Goal: Task Accomplishment & Management: Complete application form

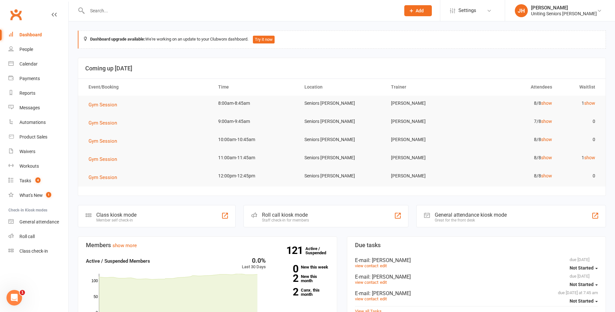
drag, startPoint x: 97, startPoint y: 97, endPoint x: 99, endPoint y: 109, distance: 11.9
click at [97, 97] on td "Gym Session" at bounding box center [148, 105] width 130 height 18
drag, startPoint x: 86, startPoint y: 94, endPoint x: 87, endPoint y: 104, distance: 9.5
click at [86, 94] on th "Event/Booking" at bounding box center [148, 87] width 130 height 17
click at [91, 104] on span "Gym Session" at bounding box center [103, 105] width 29 height 6
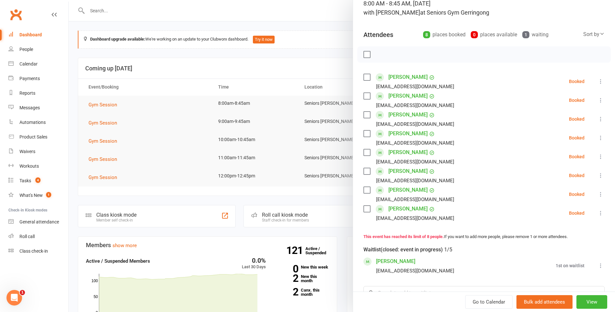
scroll to position [65, 0]
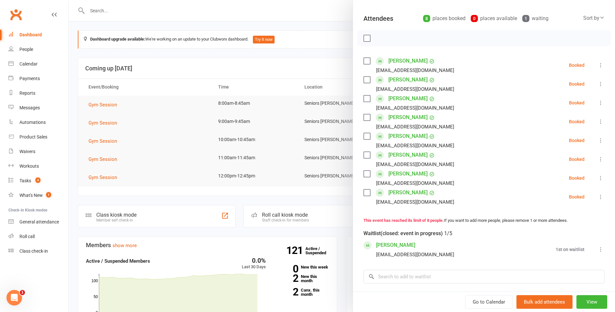
click at [598, 139] on icon at bounding box center [601, 140] width 6 height 6
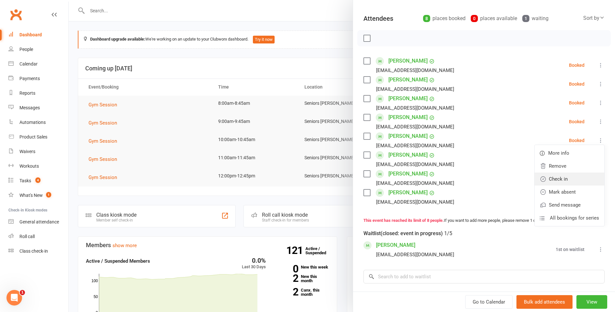
click at [576, 177] on link "Check in" at bounding box center [570, 179] width 70 height 13
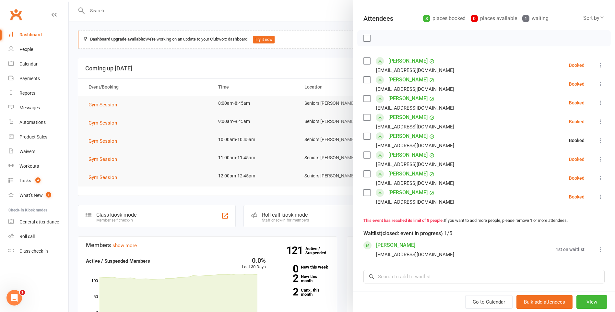
click at [598, 160] on icon at bounding box center [601, 159] width 6 height 6
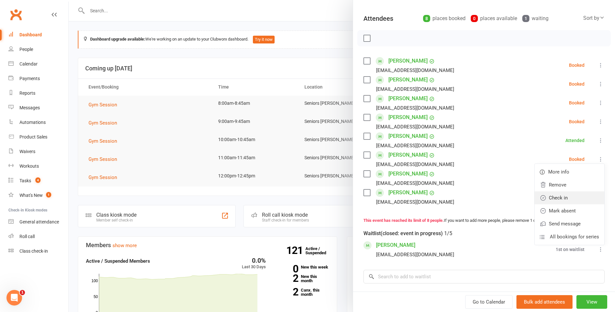
click at [584, 195] on link "Check in" at bounding box center [570, 197] width 70 height 13
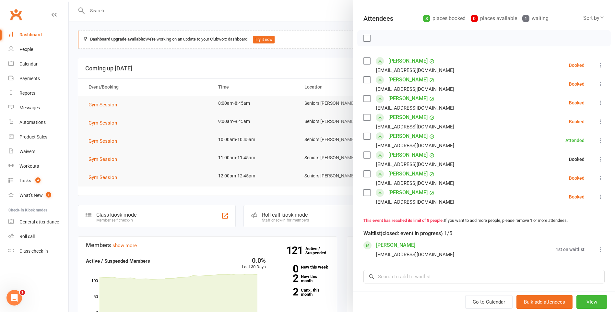
click at [598, 178] on icon at bounding box center [601, 178] width 6 height 6
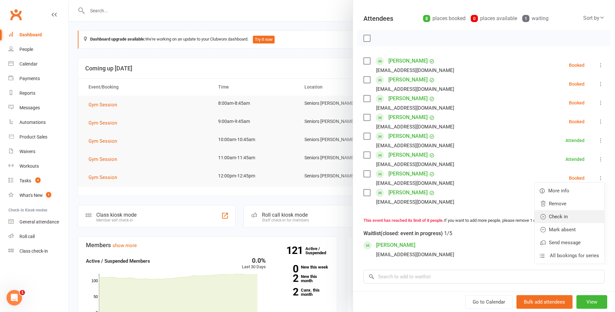
click at [570, 214] on link "Check in" at bounding box center [570, 216] width 70 height 13
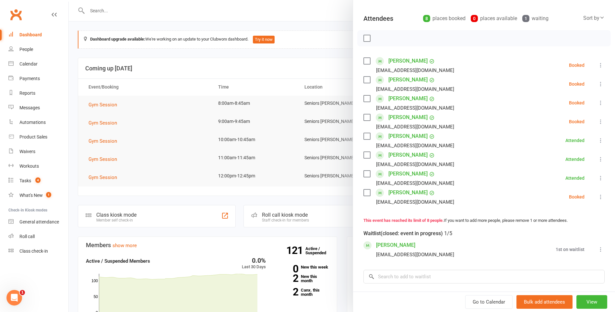
click at [365, 60] on label at bounding box center [367, 61] width 6 height 6
click at [364, 79] on label at bounding box center [367, 80] width 6 height 6
click at [364, 98] on label at bounding box center [367, 98] width 6 height 6
click at [364, 115] on label at bounding box center [367, 117] width 6 height 6
click at [367, 194] on label at bounding box center [367, 192] width 6 height 6
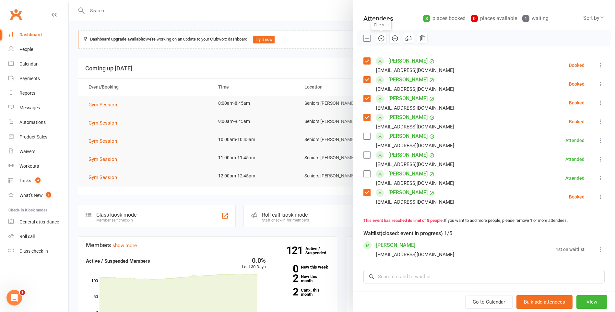
click at [378, 36] on icon "button" at bounding box center [381, 38] width 7 height 7
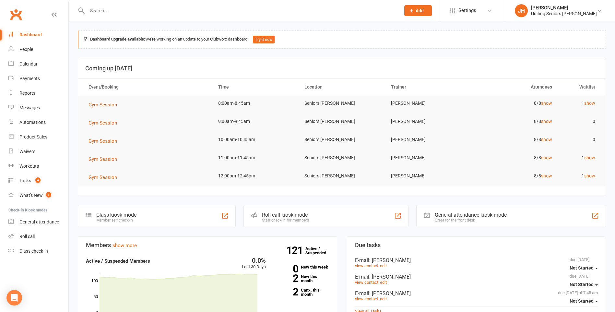
click at [106, 106] on span "Gym Session" at bounding box center [103, 105] width 29 height 6
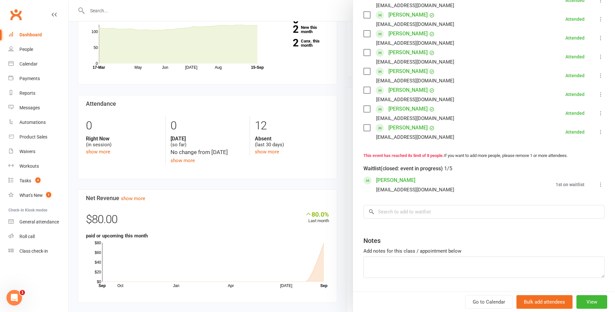
scroll to position [273, 0]
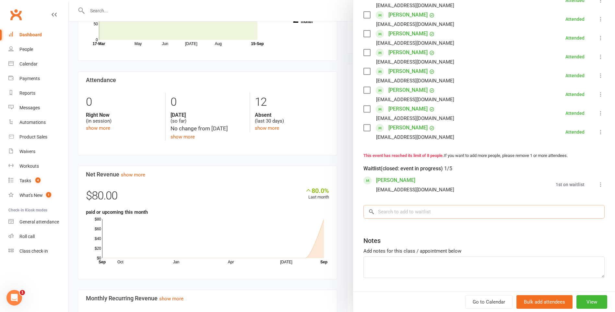
click at [399, 211] on input "search" at bounding box center [484, 212] width 241 height 14
click at [400, 217] on input "search" at bounding box center [484, 212] width 241 height 14
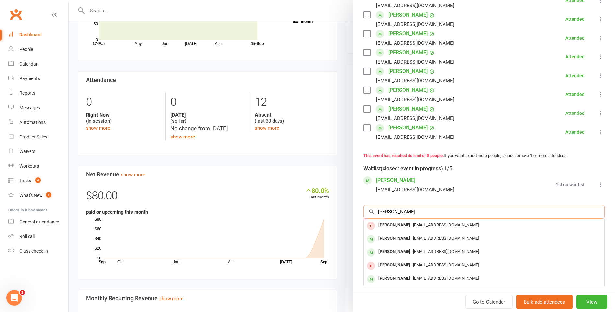
type input "[PERSON_NAME]"
click at [430, 225] on span "[EMAIL_ADDRESS][DOMAIN_NAME]" at bounding box center [446, 224] width 66 height 5
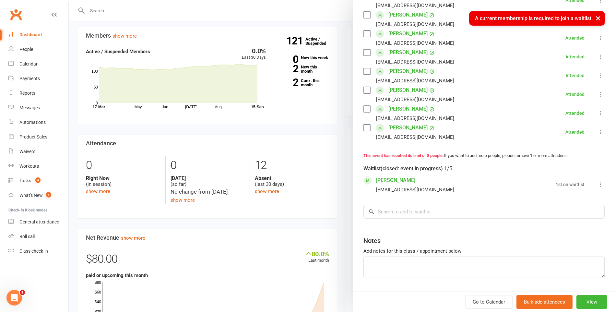
scroll to position [208, 0]
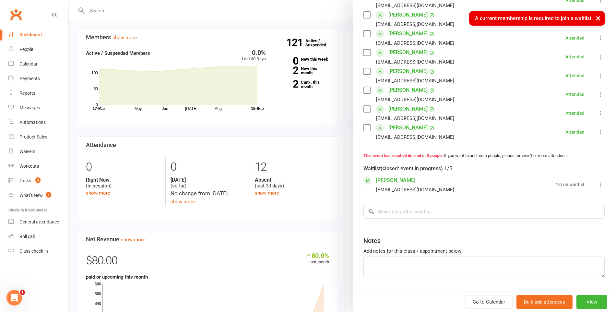
click at [339, 77] on div at bounding box center [342, 156] width 546 height 312
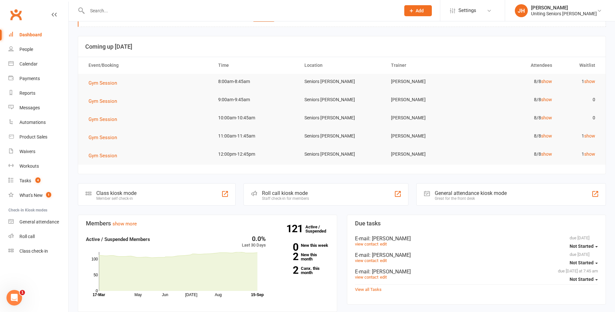
scroll to position [32, 0]
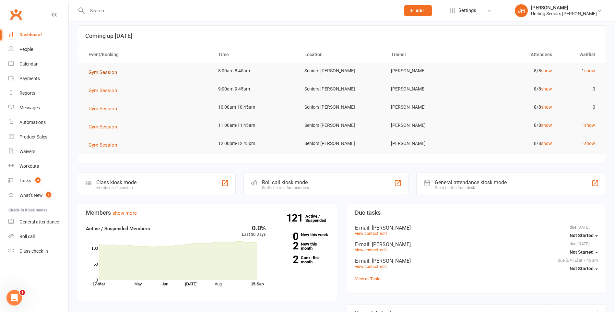
click at [97, 69] on button "Gym Session" at bounding box center [105, 72] width 33 height 8
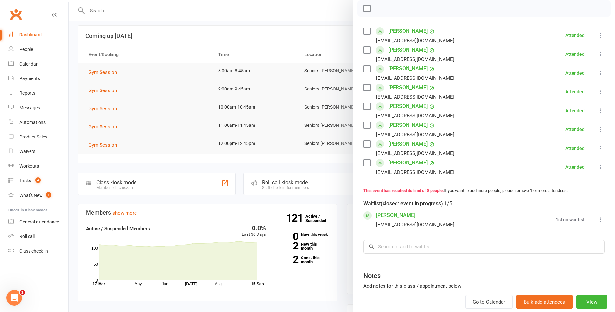
scroll to position [97, 0]
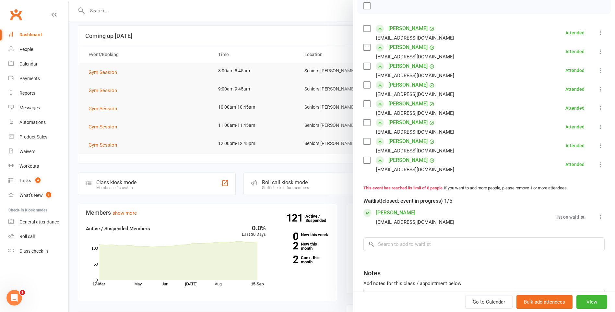
click at [598, 218] on icon at bounding box center [601, 217] width 6 height 6
click at [569, 242] on link "Remove" at bounding box center [570, 242] width 70 height 13
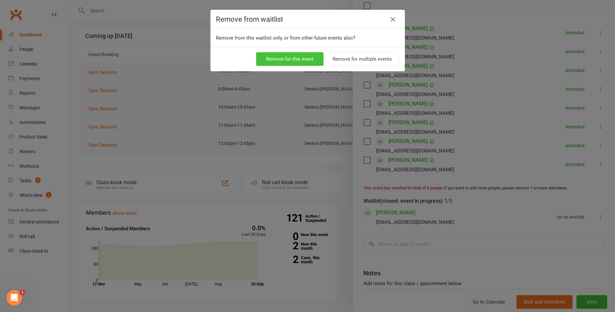
click at [291, 55] on button "Remove for this event" at bounding box center [289, 59] width 67 height 14
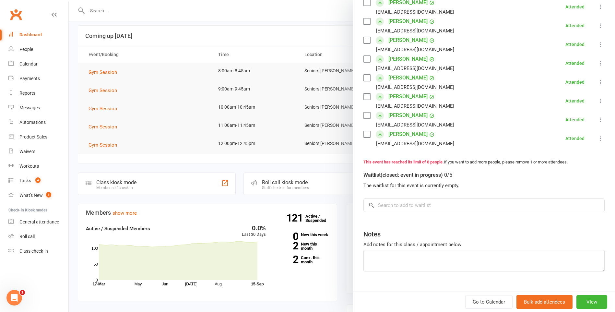
scroll to position [136, 0]
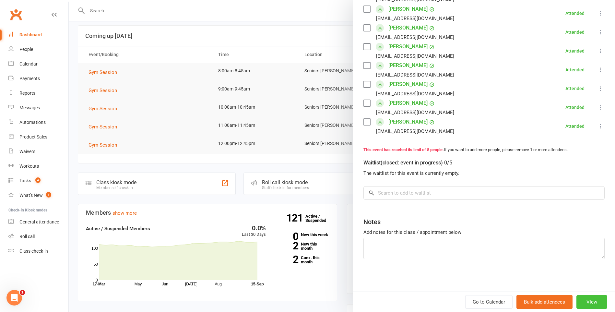
click at [583, 297] on button "View" at bounding box center [592, 302] width 31 height 14
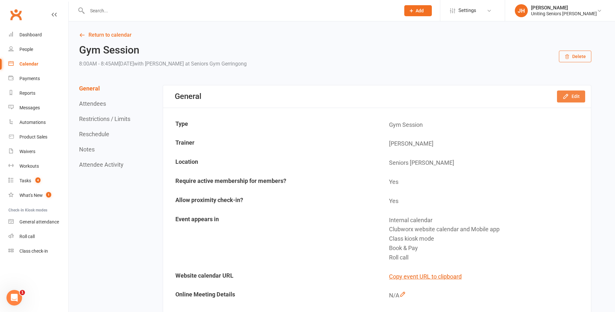
click at [569, 95] on icon "button" at bounding box center [566, 96] width 6 height 6
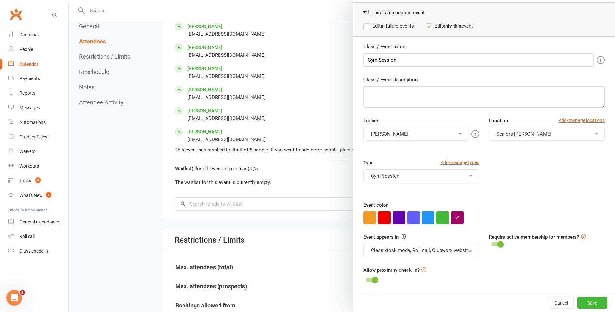
scroll to position [486, 0]
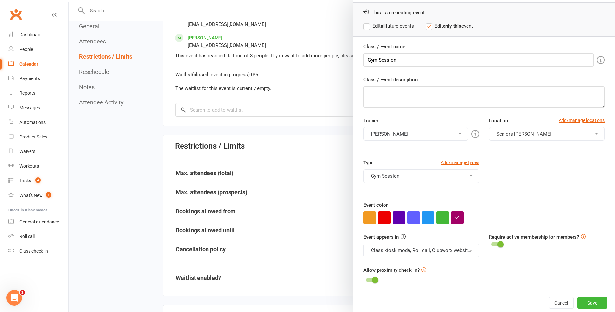
click at [281, 147] on div at bounding box center [342, 156] width 546 height 312
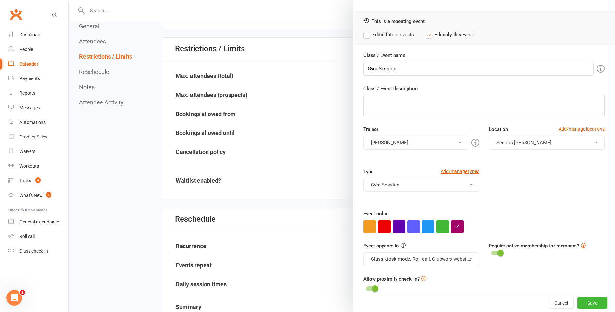
scroll to position [25, 0]
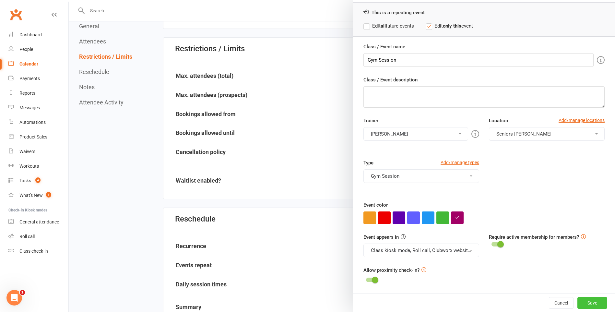
click at [578, 298] on button "Save" at bounding box center [593, 303] width 30 height 12
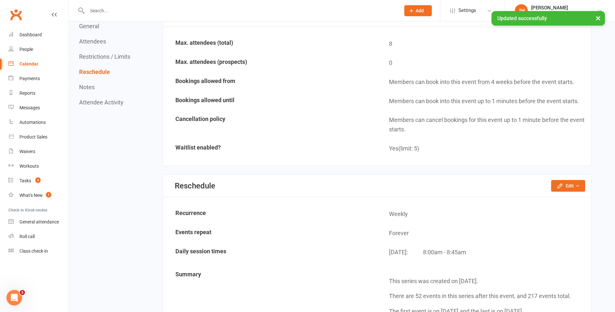
scroll to position [519, 0]
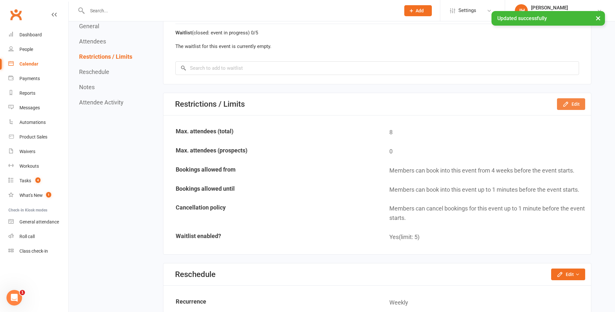
click at [571, 107] on button "Edit" at bounding box center [571, 104] width 28 height 12
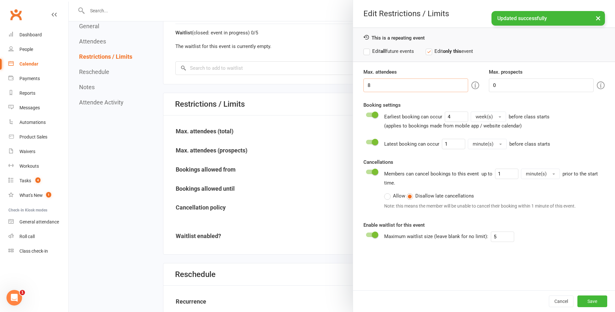
drag, startPoint x: 429, startPoint y: 82, endPoint x: 423, endPoint y: 85, distance: 6.2
click at [423, 85] on input "8" at bounding box center [416, 85] width 105 height 14
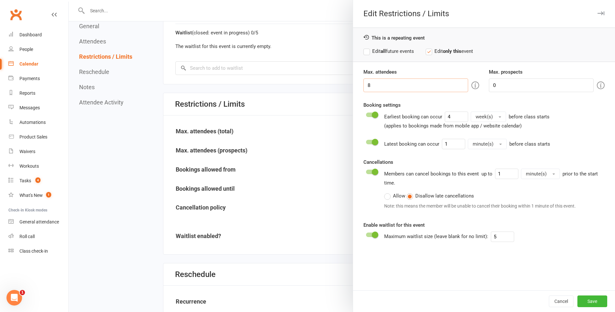
drag, startPoint x: 389, startPoint y: 93, endPoint x: 349, endPoint y: 93, distance: 40.5
click at [349, 0] on div "Edit Restrictions / Limits This is a repeating event Edit all future events Edi…" at bounding box center [342, 0] width 546 height 0
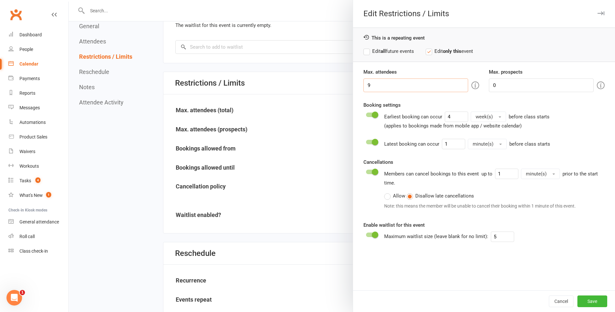
scroll to position [551, 0]
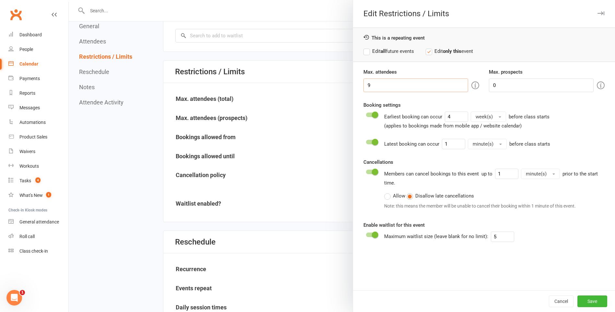
type input "9"
click at [593, 296] on button "Save" at bounding box center [593, 301] width 30 height 12
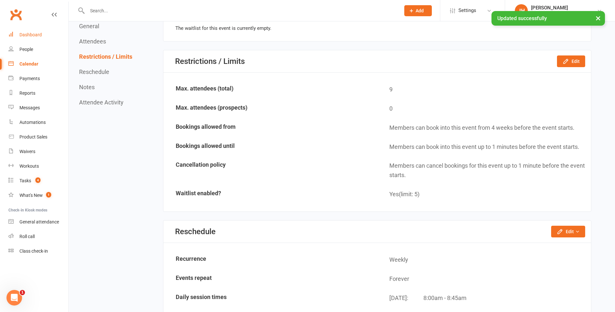
click at [27, 32] on link "Dashboard" at bounding box center [38, 35] width 60 height 15
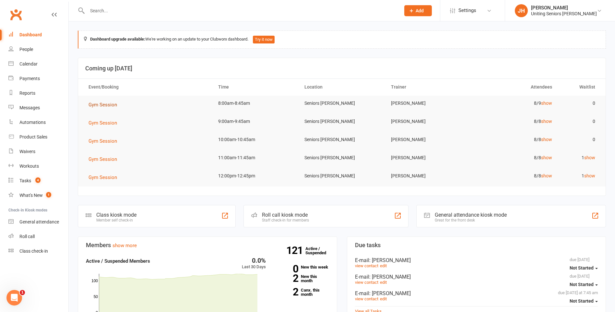
click at [107, 102] on span "Gym Session" at bounding box center [103, 105] width 29 height 6
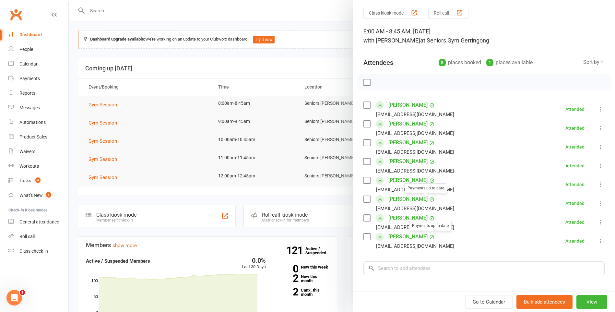
scroll to position [32, 0]
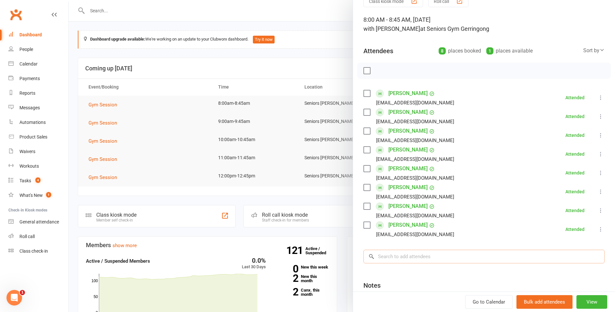
click at [416, 253] on input "search" at bounding box center [484, 257] width 241 height 14
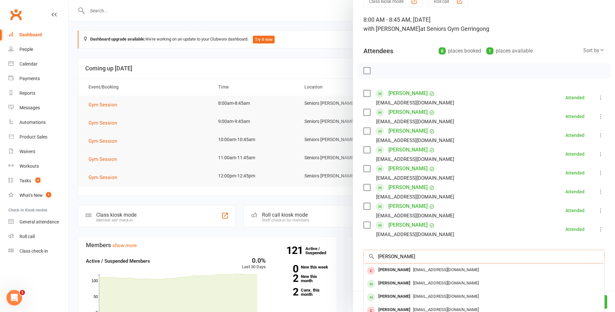
type input "[PERSON_NAME]"
click at [423, 270] on span "[EMAIL_ADDRESS][DOMAIN_NAME]" at bounding box center [446, 269] width 66 height 5
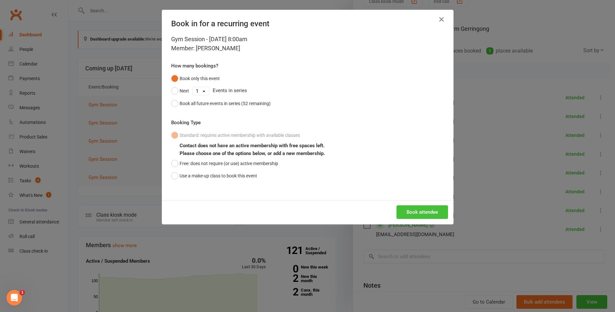
click at [432, 217] on button "Book attendee" at bounding box center [423, 212] width 52 height 14
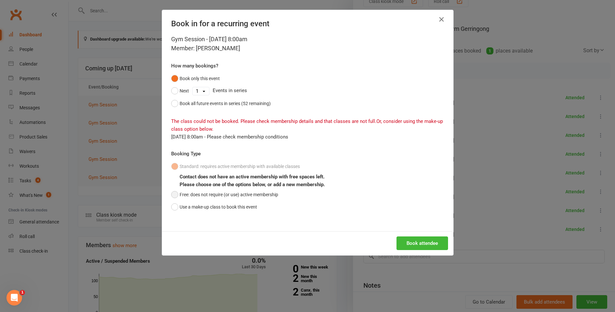
click at [245, 195] on button "Free: does not require (or use) active membership" at bounding box center [224, 194] width 107 height 12
click at [397, 237] on button "Book attendee" at bounding box center [423, 243] width 52 height 14
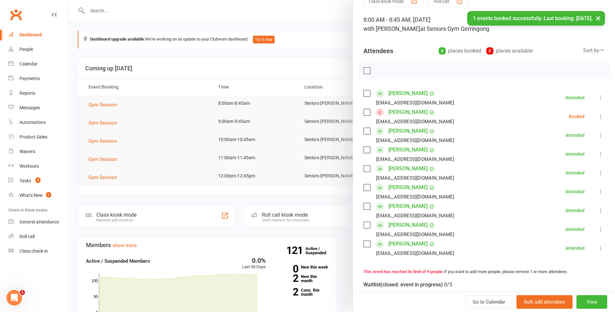
click at [364, 113] on label at bounding box center [367, 112] width 6 height 6
click at [379, 69] on icon "button" at bounding box center [381, 70] width 7 height 7
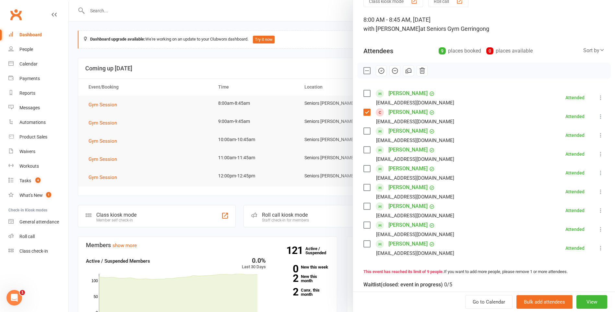
click at [328, 70] on div at bounding box center [342, 156] width 546 height 312
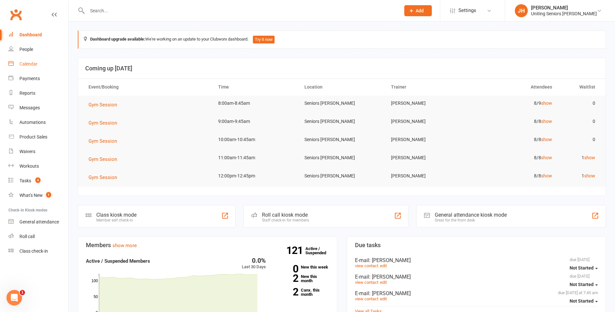
click at [28, 65] on div "Calendar" at bounding box center [28, 63] width 18 height 5
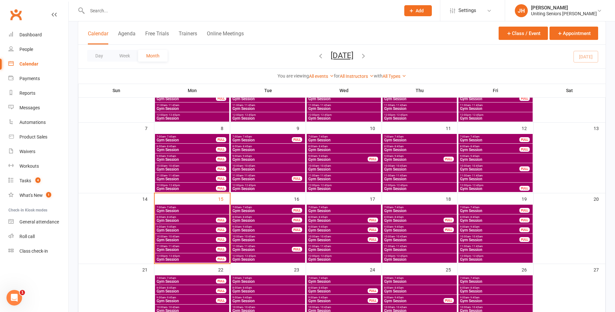
scroll to position [97, 0]
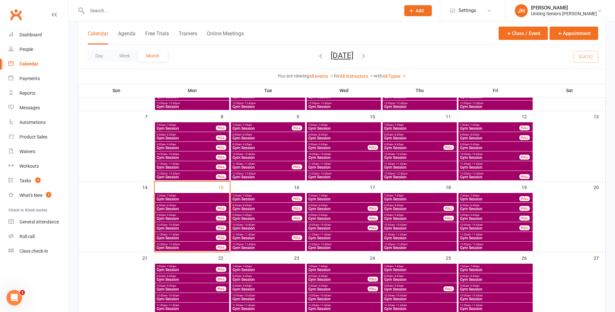
click at [495, 205] on span "8:00am - 8:45am" at bounding box center [490, 205] width 60 height 3
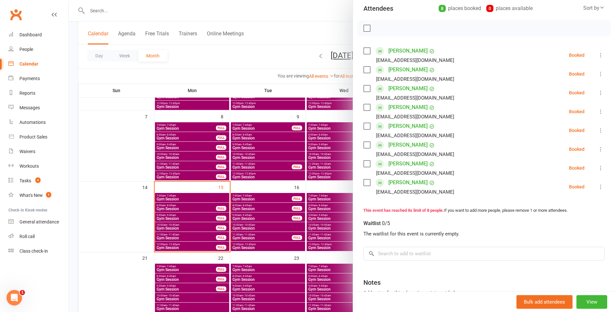
scroll to position [65, 0]
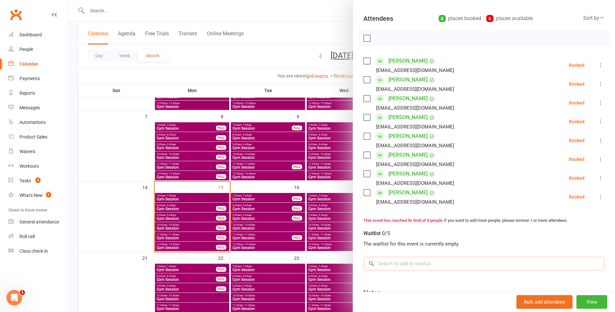
click at [409, 265] on input "search" at bounding box center [484, 264] width 241 height 14
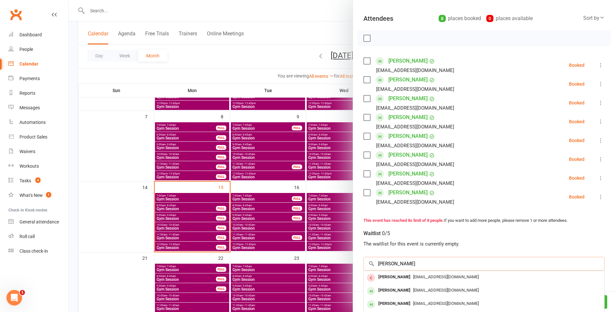
type input "[PERSON_NAME]"
click at [414, 276] on span "[EMAIL_ADDRESS][DOMAIN_NAME]" at bounding box center [446, 276] width 66 height 5
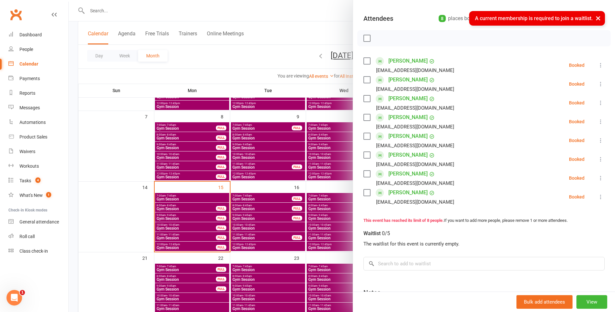
click at [273, 50] on div at bounding box center [342, 156] width 546 height 312
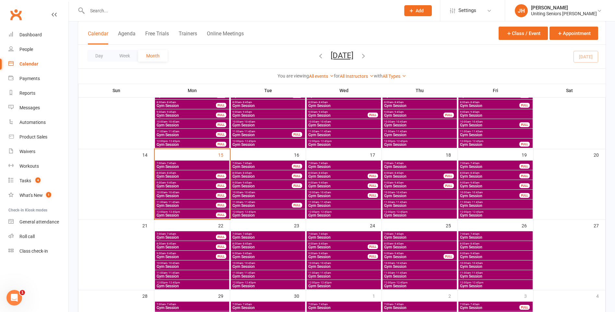
scroll to position [162, 0]
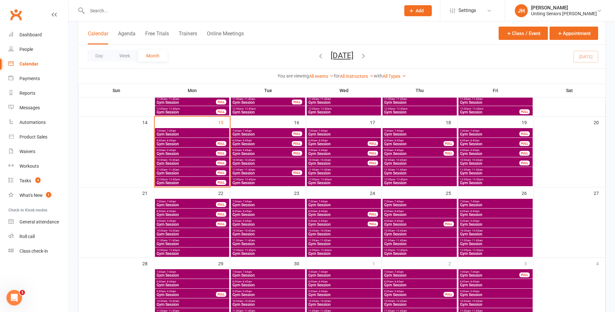
click at [350, 214] on span "Gym Session" at bounding box center [338, 215] width 60 height 4
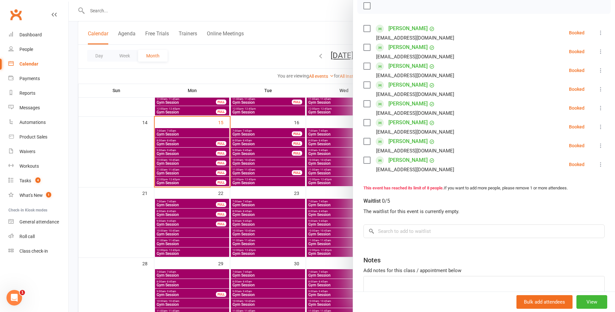
scroll to position [65, 0]
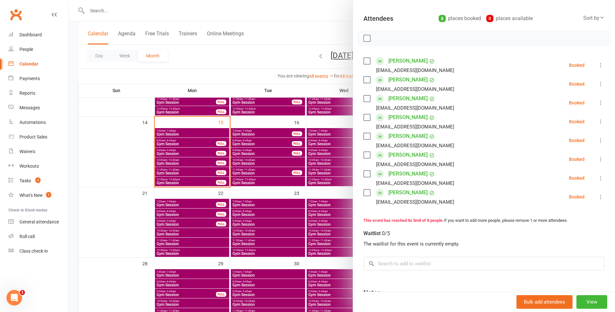
click at [283, 61] on div at bounding box center [342, 156] width 546 height 312
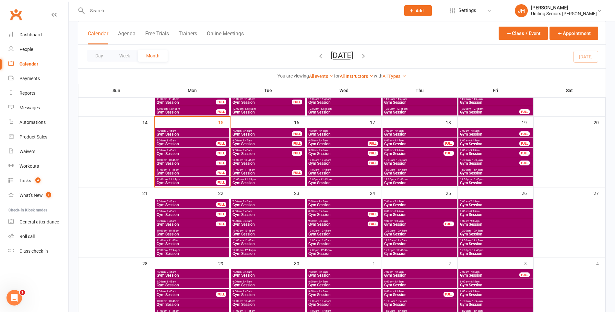
click at [489, 213] on span "Gym Session" at bounding box center [496, 215] width 72 height 4
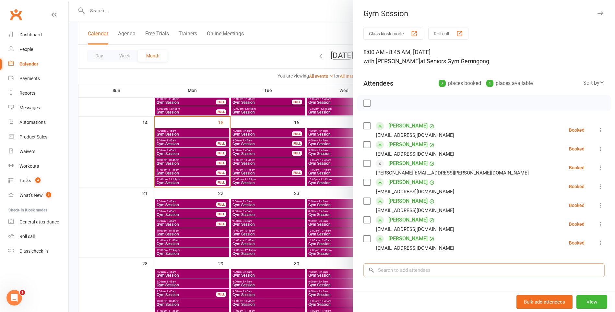
click at [397, 271] on input "search" at bounding box center [484, 270] width 241 height 14
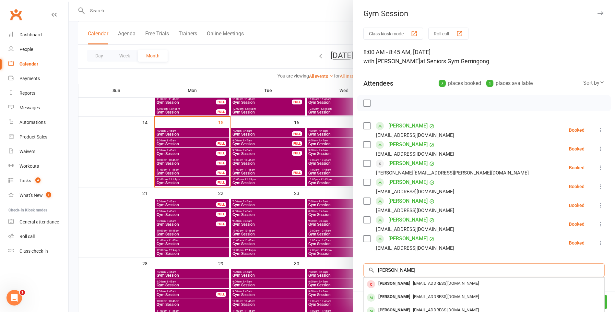
type input "[PERSON_NAME]"
click at [381, 282] on div "[PERSON_NAME]" at bounding box center [394, 283] width 37 height 9
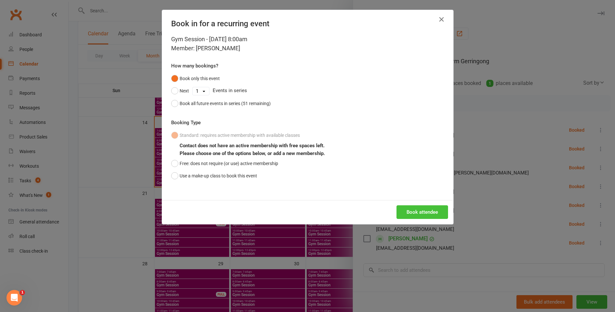
click at [414, 211] on button "Book attendee" at bounding box center [423, 212] width 52 height 14
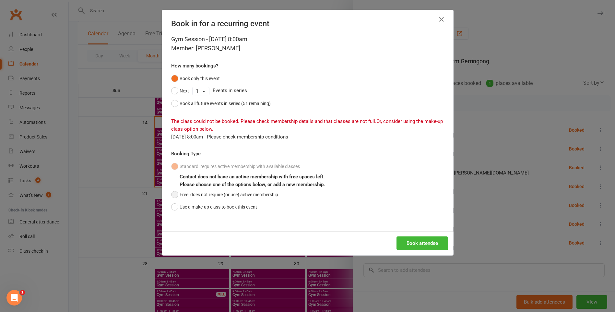
click at [227, 195] on button "Free: does not require (or use) active membership" at bounding box center [224, 194] width 107 height 12
click at [400, 238] on button "Book attendee" at bounding box center [423, 243] width 52 height 14
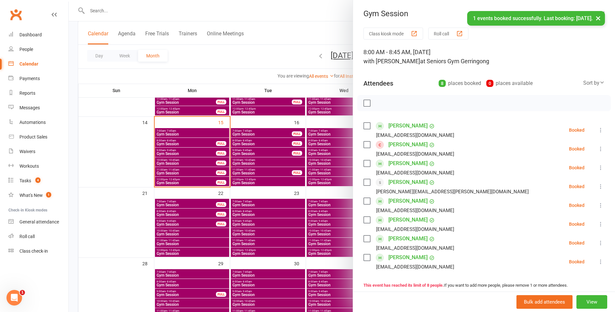
click at [253, 61] on div at bounding box center [342, 156] width 546 height 312
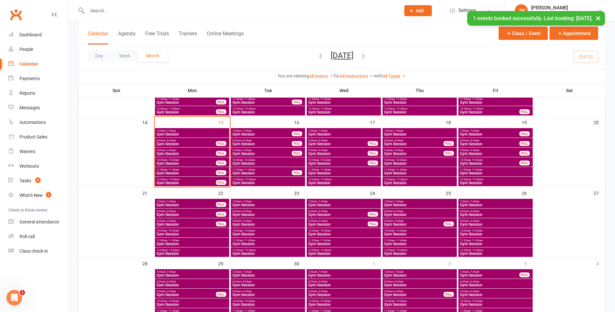
click at [208, 131] on span "7:00am - 7:45am" at bounding box center [192, 130] width 72 height 3
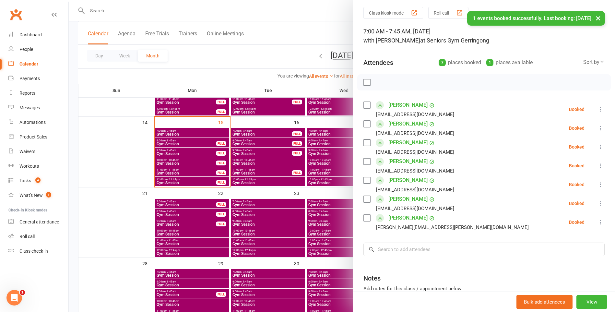
scroll to position [32, 0]
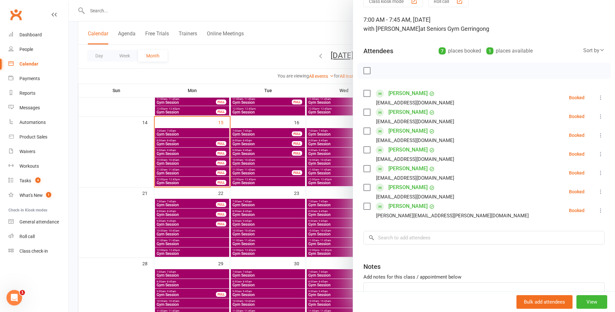
click at [598, 96] on icon at bounding box center [601, 97] width 6 height 6
click at [577, 133] on link "Check in" at bounding box center [570, 136] width 70 height 13
click at [598, 114] on icon at bounding box center [601, 116] width 6 height 6
click at [580, 155] on link "Check in" at bounding box center [570, 155] width 70 height 13
click at [598, 134] on icon at bounding box center [601, 135] width 6 height 6
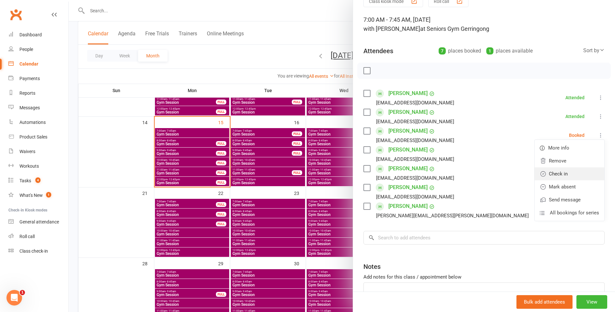
click at [581, 171] on link "Check in" at bounding box center [570, 173] width 70 height 13
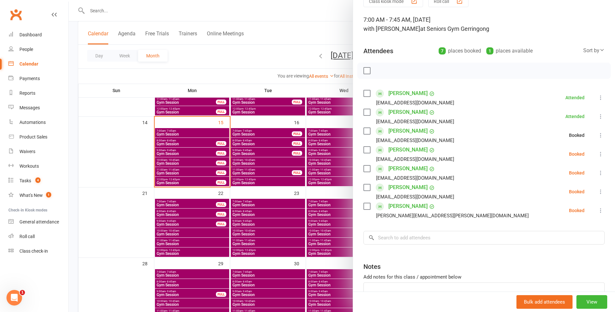
click at [598, 153] on icon at bounding box center [601, 154] width 6 height 6
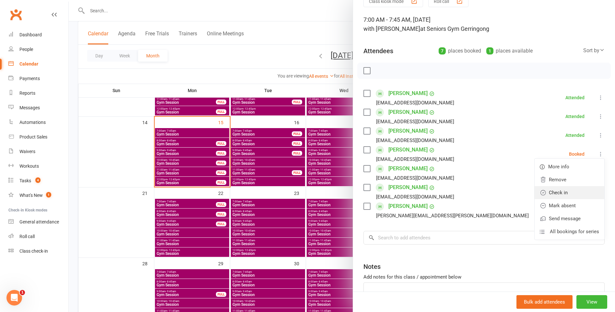
click at [576, 193] on link "Check in" at bounding box center [570, 192] width 70 height 13
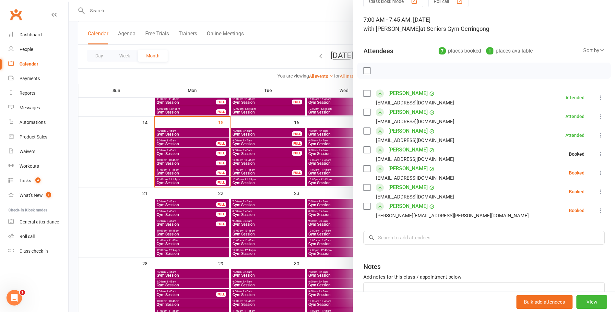
click at [598, 175] on icon at bounding box center [601, 173] width 6 height 6
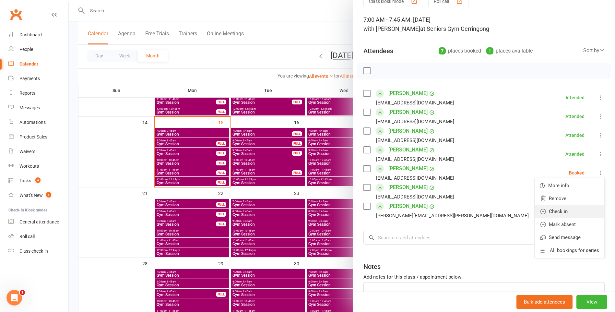
click at [579, 208] on link "Check in" at bounding box center [570, 211] width 70 height 13
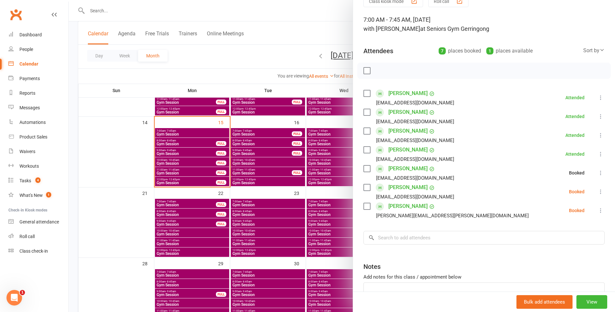
click at [598, 191] on icon at bounding box center [601, 191] width 6 height 6
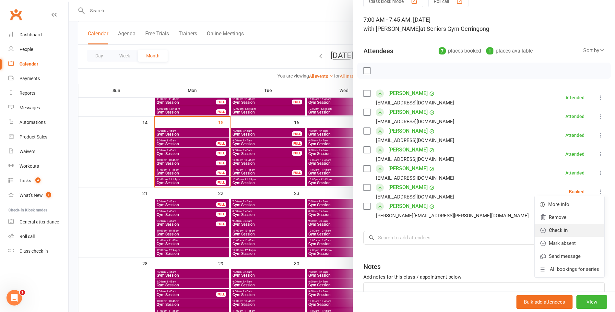
click at [571, 228] on link "Check in" at bounding box center [570, 230] width 70 height 13
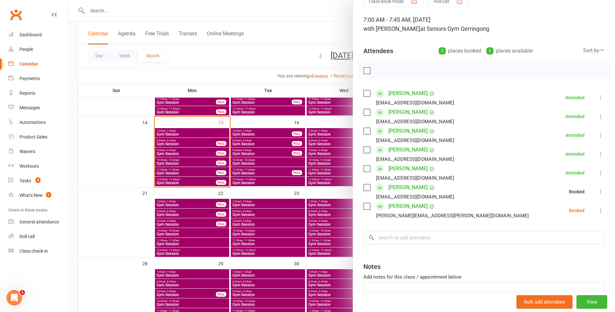
click at [598, 210] on icon at bounding box center [601, 210] width 6 height 6
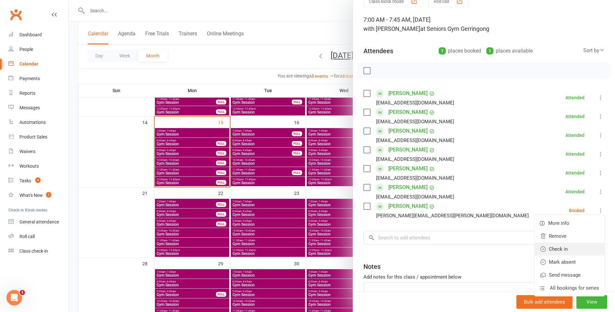
click at [572, 246] on link "Check in" at bounding box center [570, 249] width 70 height 13
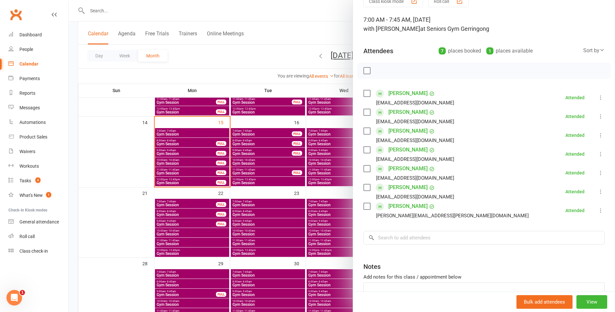
click at [191, 153] on div at bounding box center [342, 156] width 546 height 312
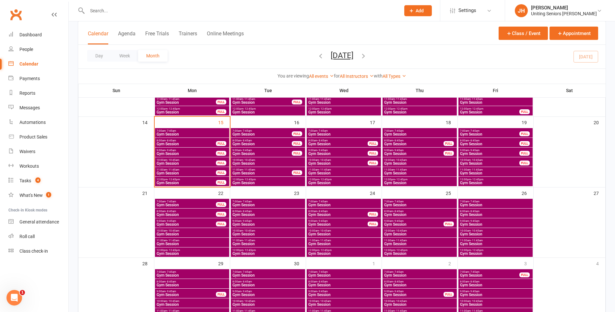
click at [191, 153] on span "Gym Session" at bounding box center [186, 154] width 60 height 4
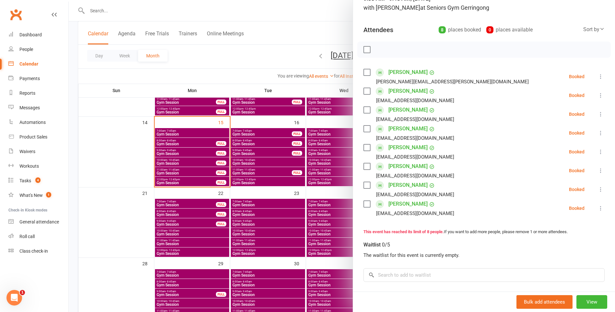
scroll to position [65, 0]
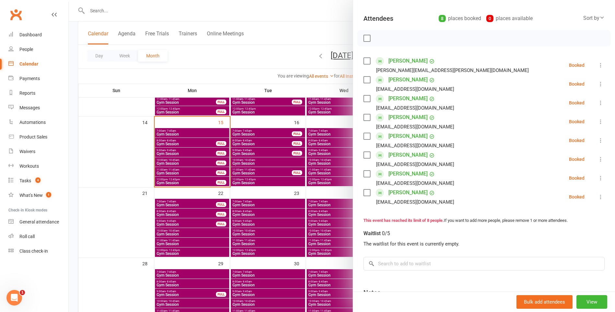
click at [251, 71] on div at bounding box center [342, 156] width 546 height 312
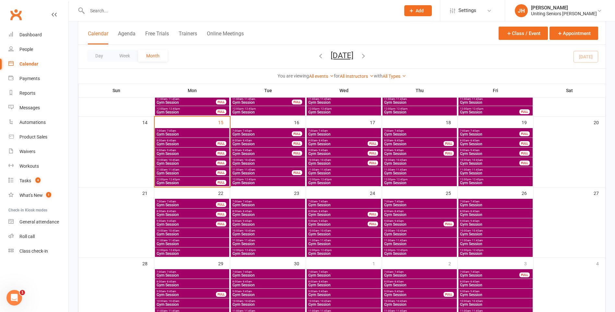
click at [188, 163] on span "Gym Session" at bounding box center [186, 164] width 60 height 4
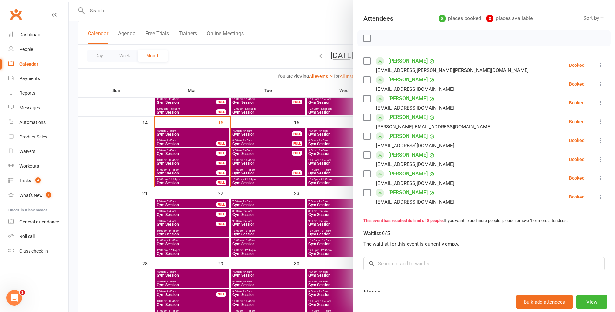
drag, startPoint x: 178, startPoint y: 67, endPoint x: 174, endPoint y: 68, distance: 3.9
click at [178, 67] on div at bounding box center [342, 156] width 546 height 312
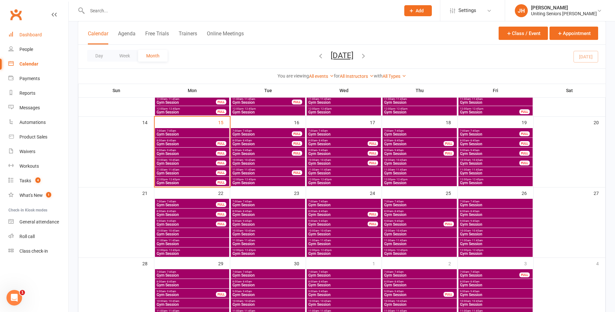
click at [29, 35] on div "Dashboard" at bounding box center [30, 34] width 22 height 5
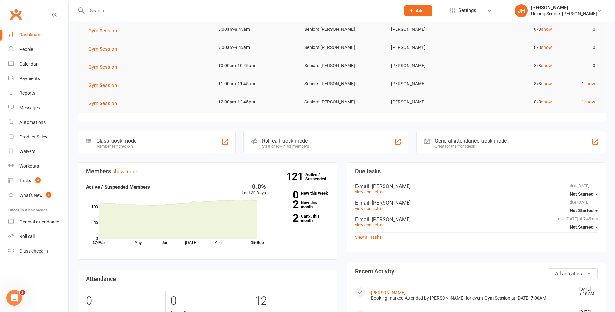
scroll to position [32, 0]
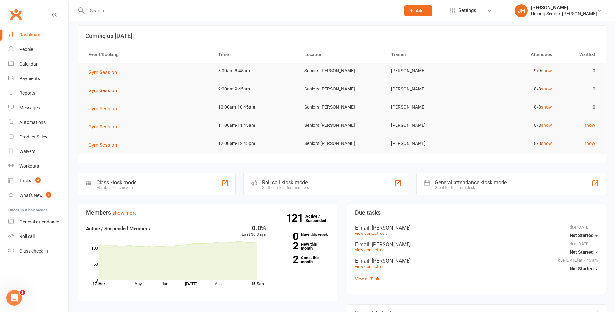
click at [109, 92] on span "Gym Session" at bounding box center [103, 91] width 29 height 6
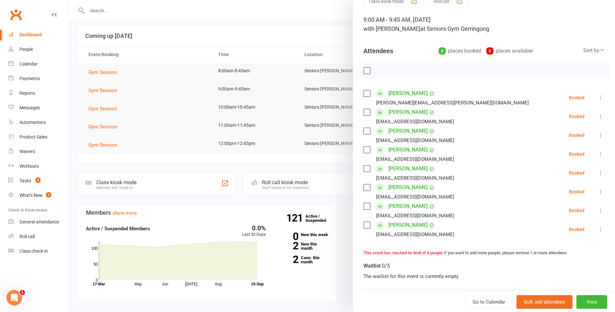
click at [191, 99] on div at bounding box center [342, 156] width 546 height 312
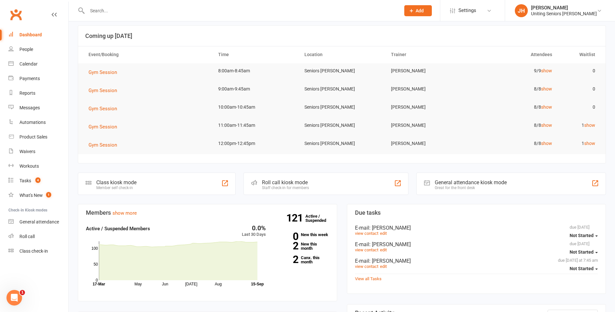
click at [113, 14] on input "text" at bounding box center [240, 10] width 311 height 9
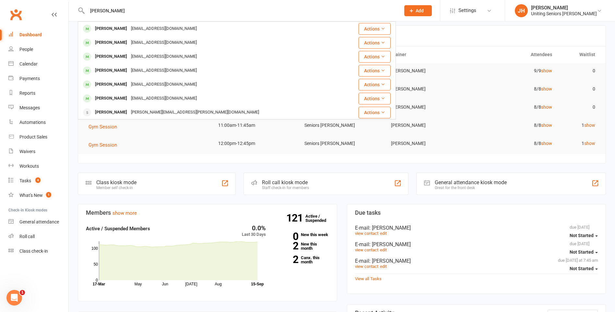
type input "[PERSON_NAME]"
click at [160, 24] on div "[EMAIL_ADDRESS][DOMAIN_NAME]" at bounding box center [164, 28] width 70 height 9
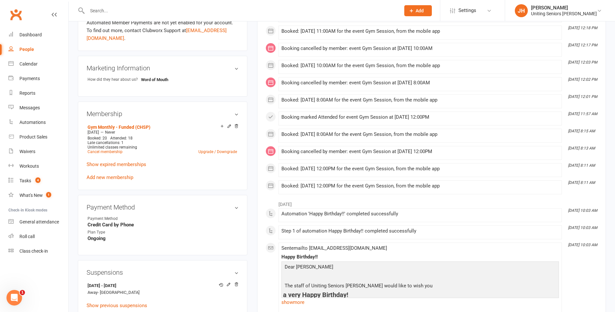
scroll to position [357, 0]
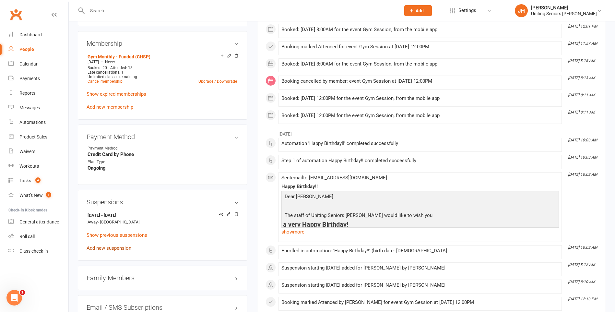
click at [93, 247] on link "Add new suspension" at bounding box center [109, 248] width 45 height 6
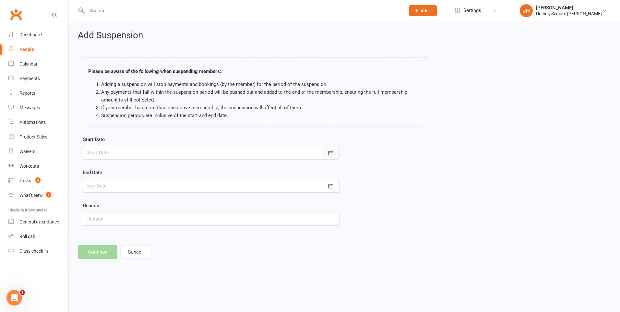
click at [327, 151] on button "button" at bounding box center [331, 153] width 18 height 14
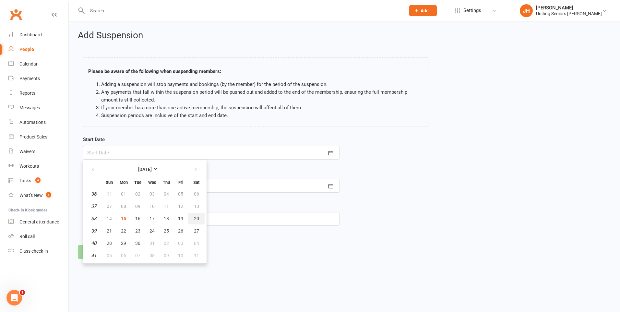
click at [197, 219] on span "20" at bounding box center [196, 218] width 5 height 5
type input "[DATE]"
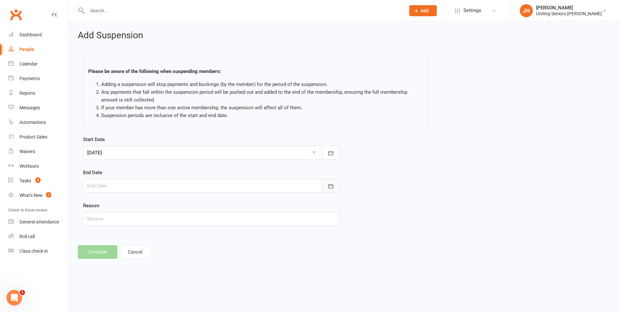
click at [334, 191] on button "button" at bounding box center [331, 186] width 18 height 14
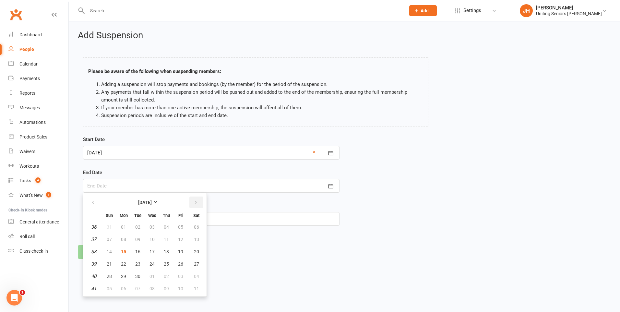
click at [195, 204] on icon "button" at bounding box center [196, 202] width 5 height 5
click at [107, 251] on span "09" at bounding box center [109, 251] width 5 height 5
type input "[DATE]"
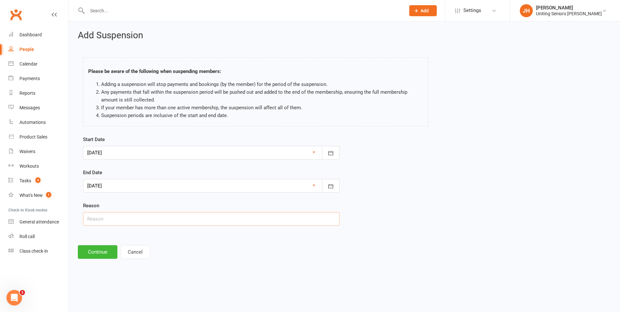
click at [123, 222] on input "text" at bounding box center [211, 219] width 257 height 14
type input "Holiday"
click at [102, 252] on button "Continue" at bounding box center [98, 252] width 40 height 14
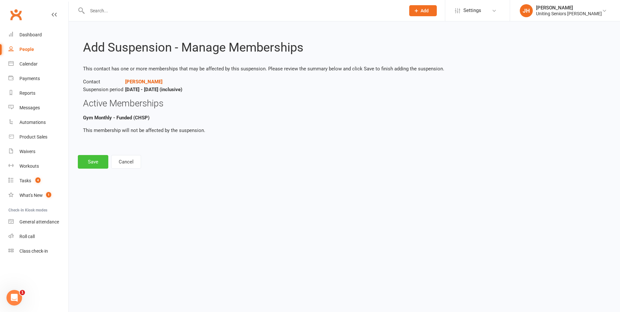
click at [95, 167] on button "Save" at bounding box center [93, 162] width 30 height 14
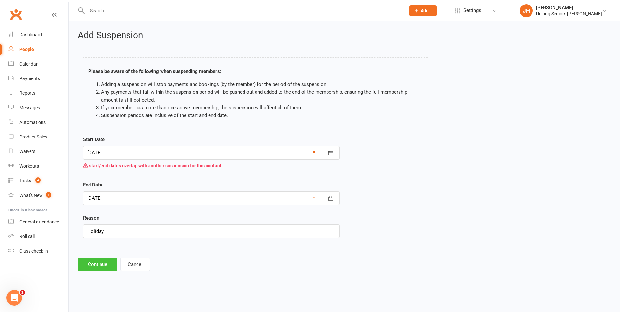
click at [93, 267] on button "Continue" at bounding box center [98, 265] width 40 height 14
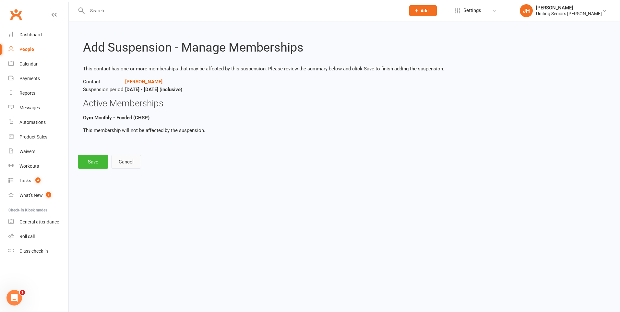
click at [128, 158] on button "Cancel" at bounding box center [126, 162] width 30 height 14
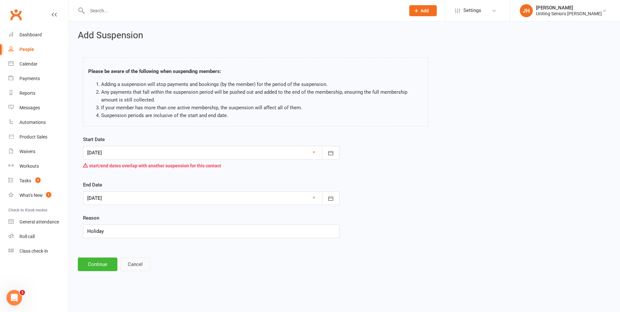
click at [132, 267] on button "Cancel" at bounding box center [135, 265] width 30 height 14
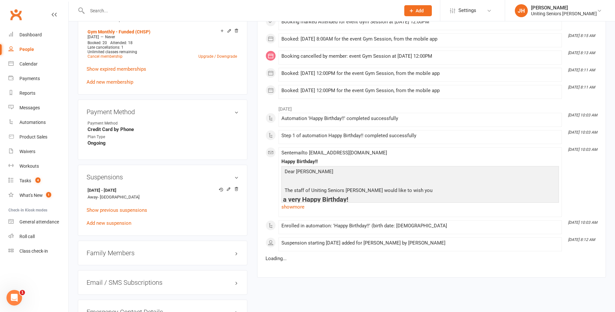
scroll to position [389, 0]
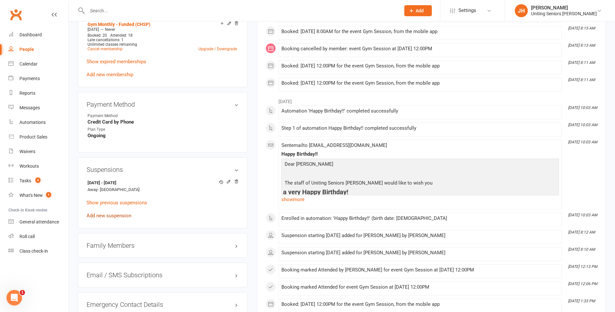
click at [101, 215] on link "Add new suspension" at bounding box center [109, 216] width 45 height 6
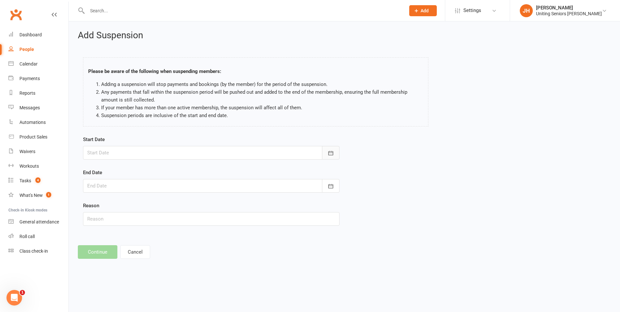
click at [325, 153] on button "button" at bounding box center [331, 153] width 18 height 14
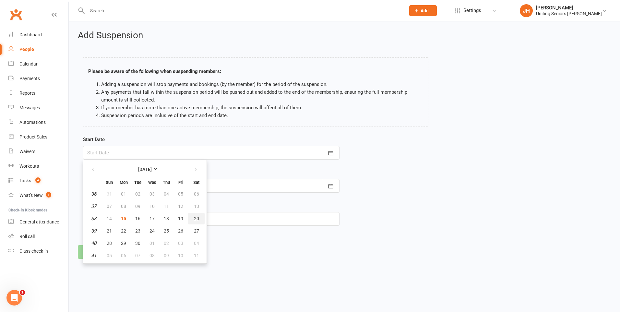
click at [197, 219] on span "20" at bounding box center [196, 218] width 5 height 5
type input "[DATE]"
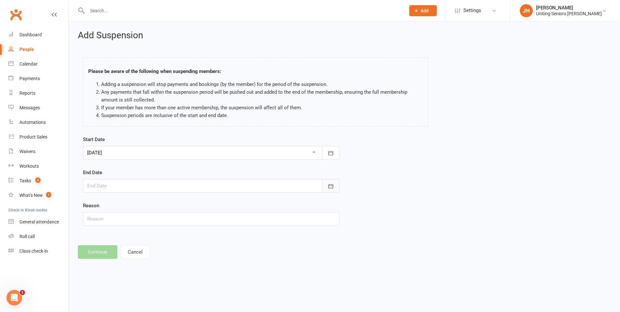
click at [329, 186] on icon "button" at bounding box center [331, 186] width 6 height 6
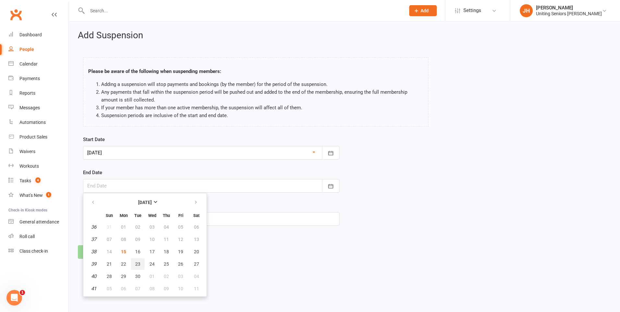
click at [139, 262] on span "23" at bounding box center [137, 263] width 5 height 5
type input "[DATE]"
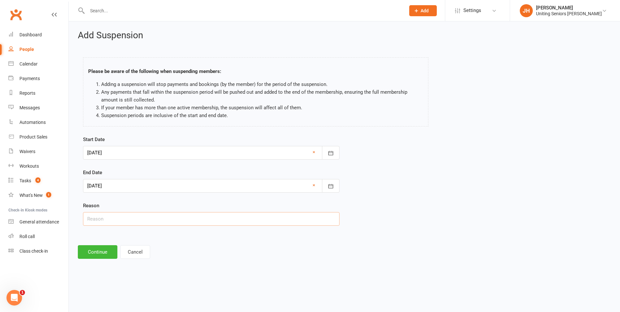
click at [139, 219] on input "text" at bounding box center [211, 219] width 257 height 14
type input "holiday"
click at [99, 252] on button "Continue" at bounding box center [98, 252] width 40 height 14
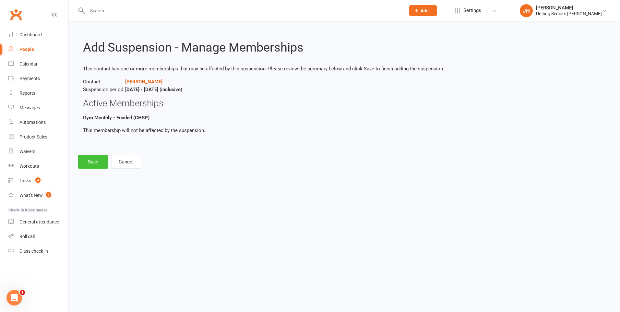
click at [86, 163] on button "Save" at bounding box center [93, 162] width 30 height 14
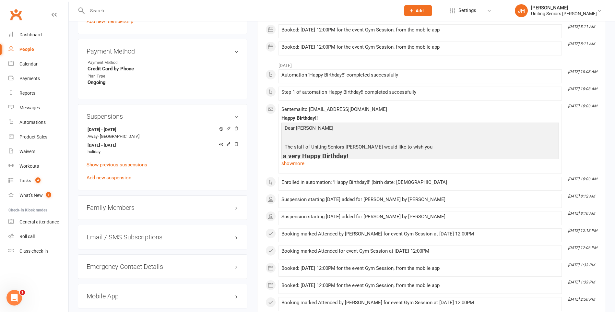
scroll to position [454, 0]
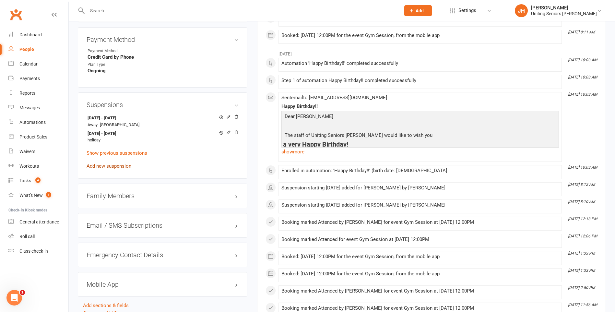
click at [110, 164] on link "Add new suspension" at bounding box center [109, 166] width 45 height 6
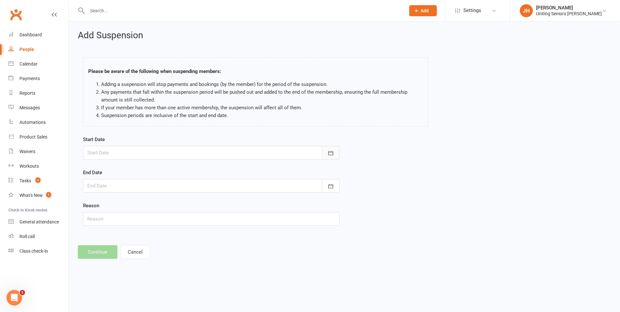
click at [330, 151] on icon "button" at bounding box center [331, 153] width 6 height 6
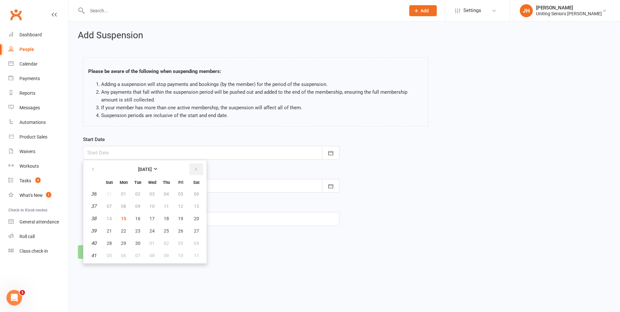
click at [199, 170] on button "button" at bounding box center [196, 169] width 14 height 12
click at [152, 206] on span "05" at bounding box center [152, 206] width 5 height 5
type input "[DATE]"
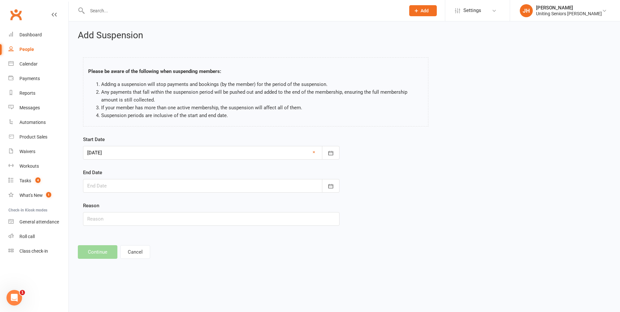
click at [150, 183] on div at bounding box center [211, 186] width 257 height 14
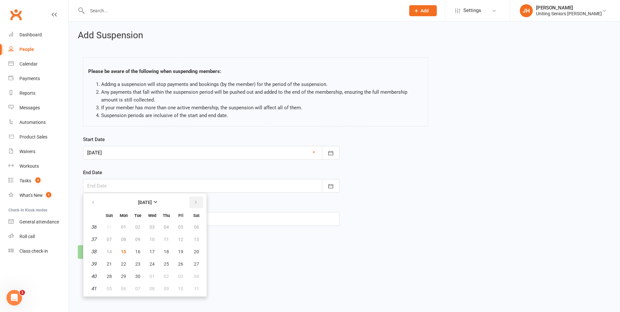
click at [194, 201] on icon "button" at bounding box center [196, 202] width 5 height 5
click at [114, 250] on button "09" at bounding box center [109, 252] width 14 height 12
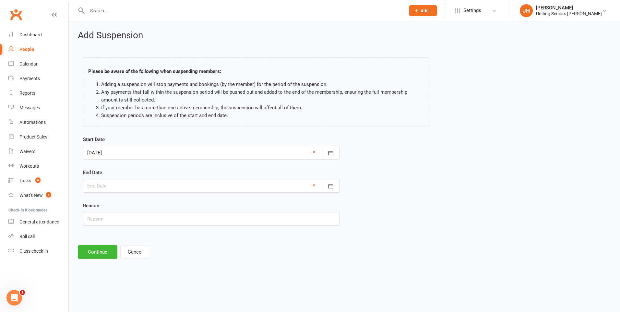
type input "[DATE]"
click at [136, 218] on input "text" at bounding box center [211, 219] width 257 height 14
type input "Holiday"
click at [99, 255] on button "Continue" at bounding box center [98, 252] width 40 height 14
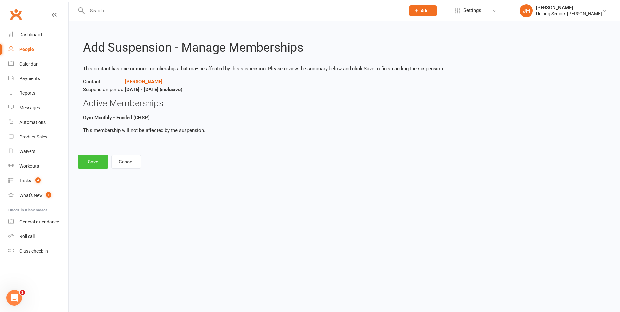
click at [93, 165] on button "Save" at bounding box center [93, 162] width 30 height 14
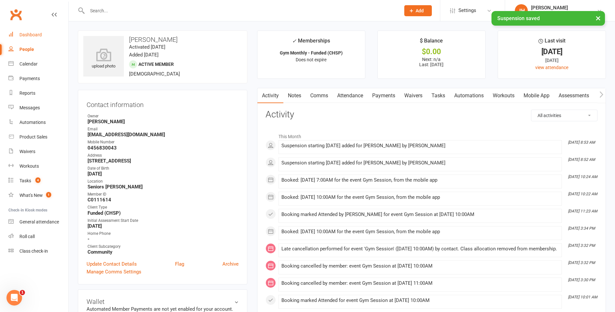
click at [34, 34] on div "Dashboard" at bounding box center [30, 34] width 22 height 5
